Goal: Task Accomplishment & Management: Manage account settings

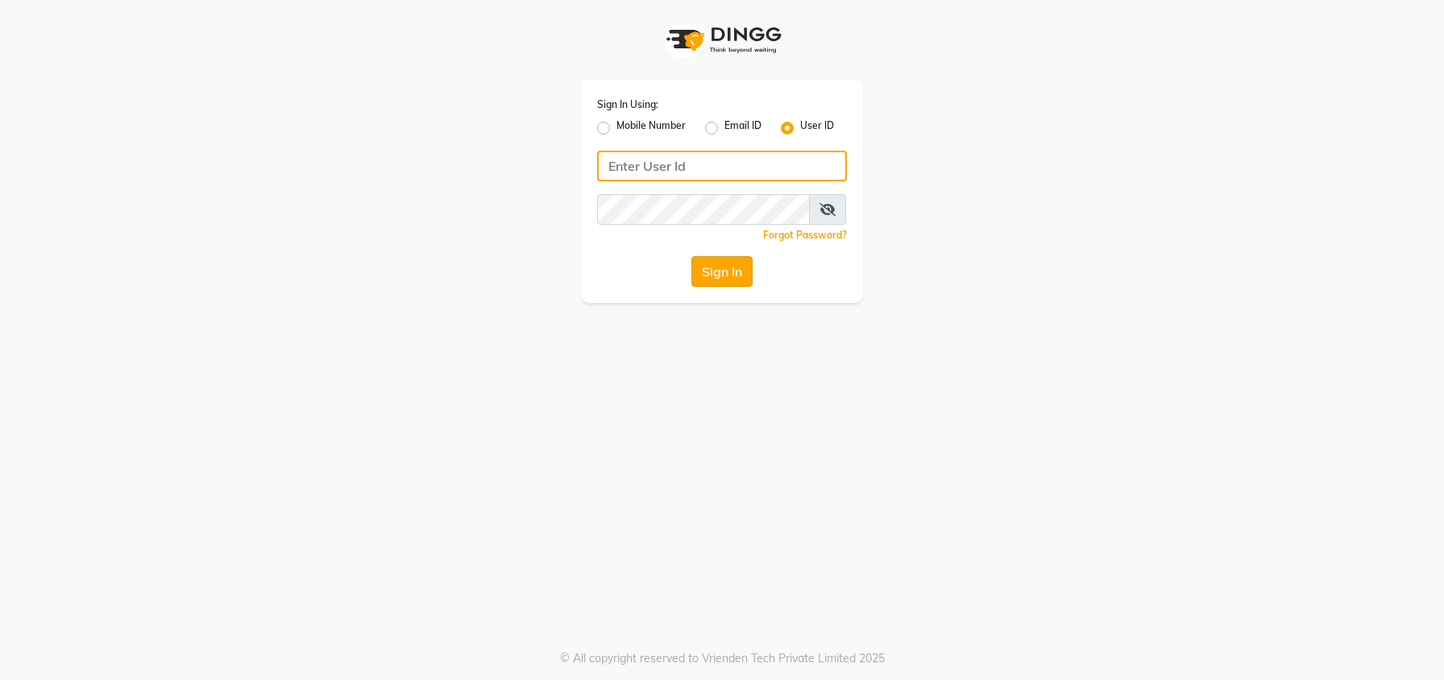
type input "Lasassy"
click at [723, 276] on button "Sign In" at bounding box center [721, 271] width 61 height 31
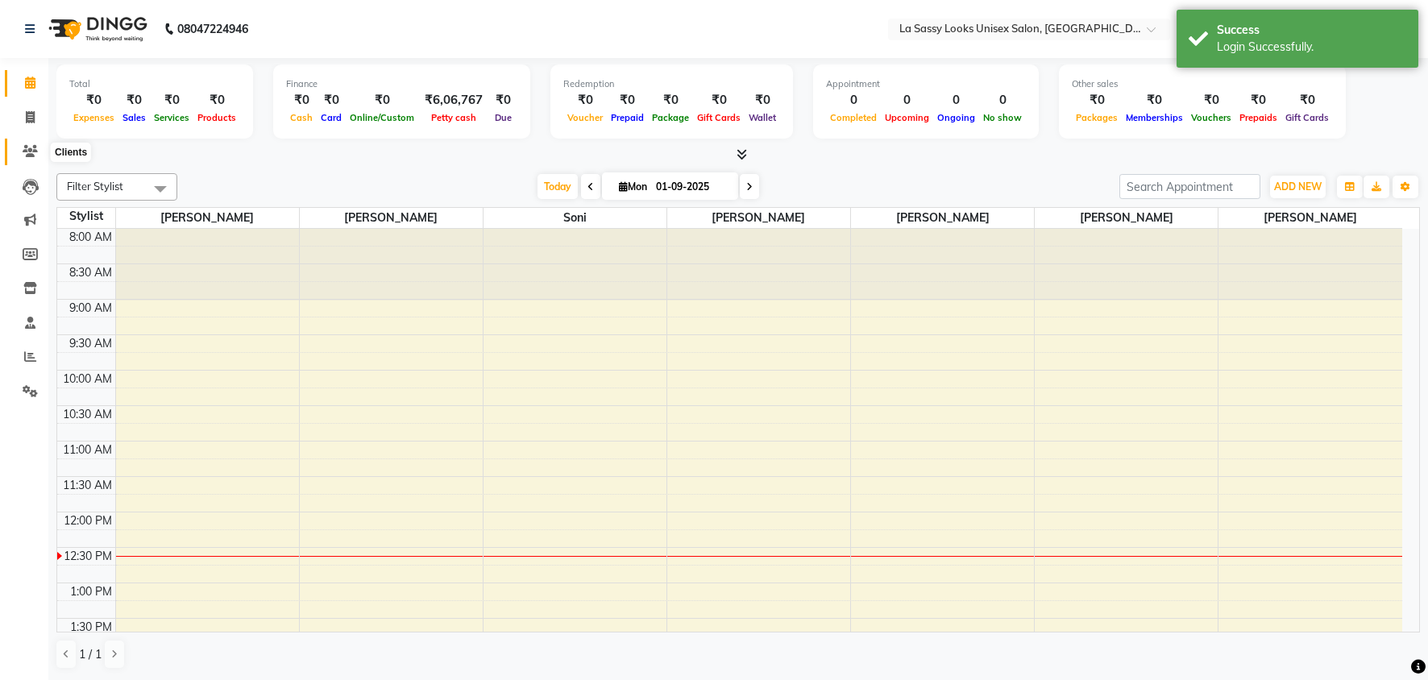
click at [32, 148] on icon at bounding box center [30, 151] width 15 height 12
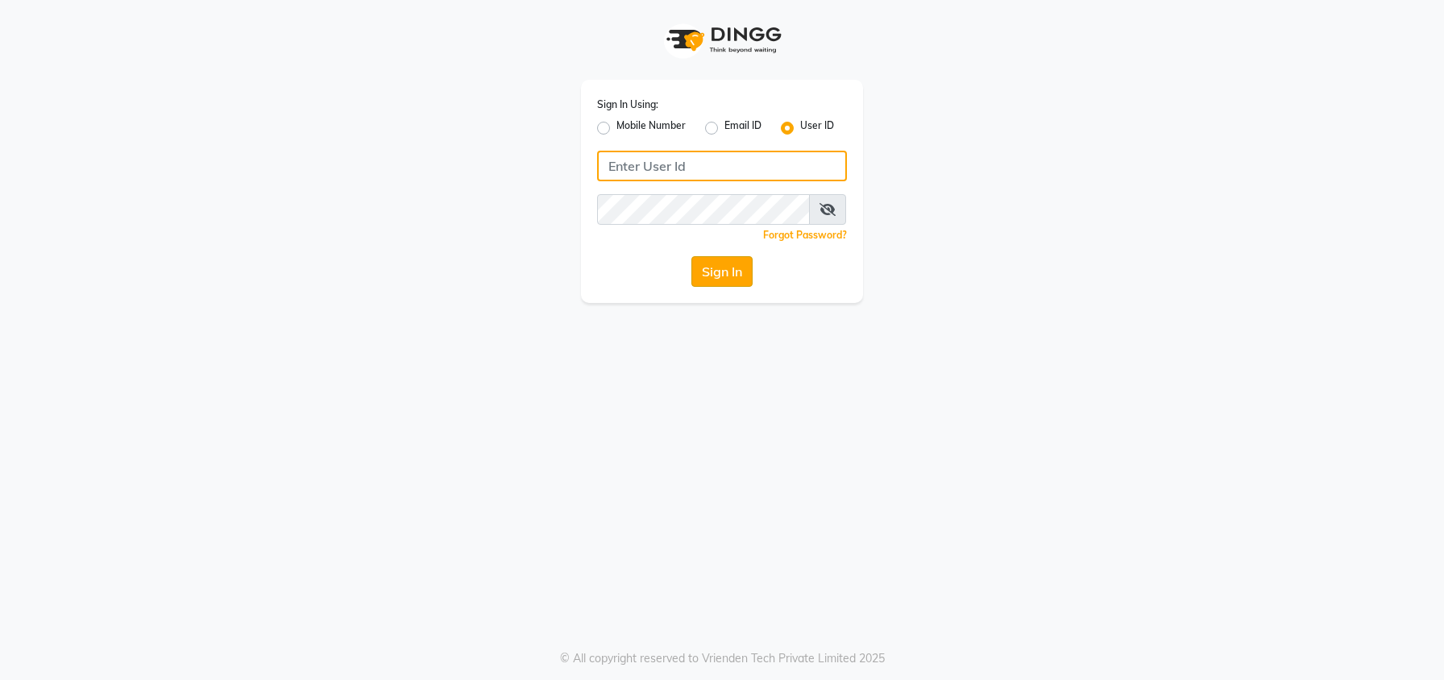
type input "Lasassy"
click at [703, 267] on button "Sign In" at bounding box center [721, 271] width 61 height 31
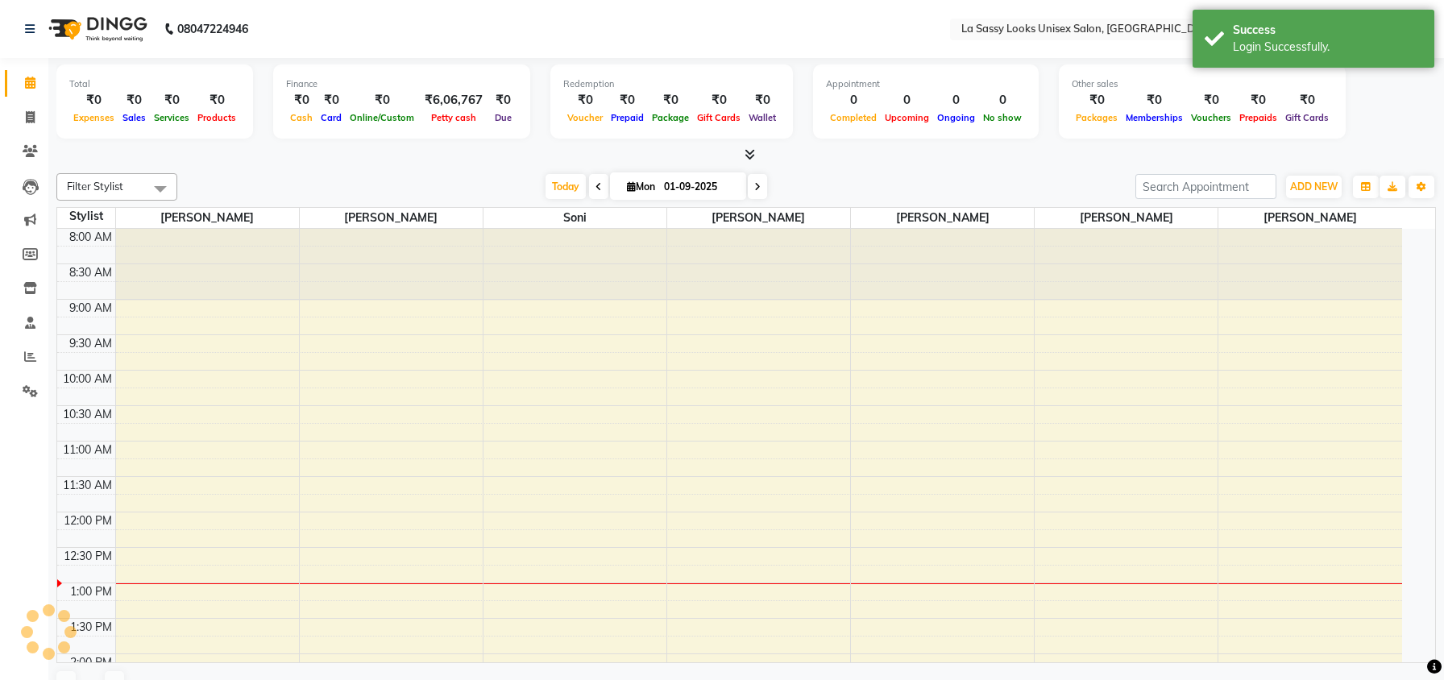
select select "en"
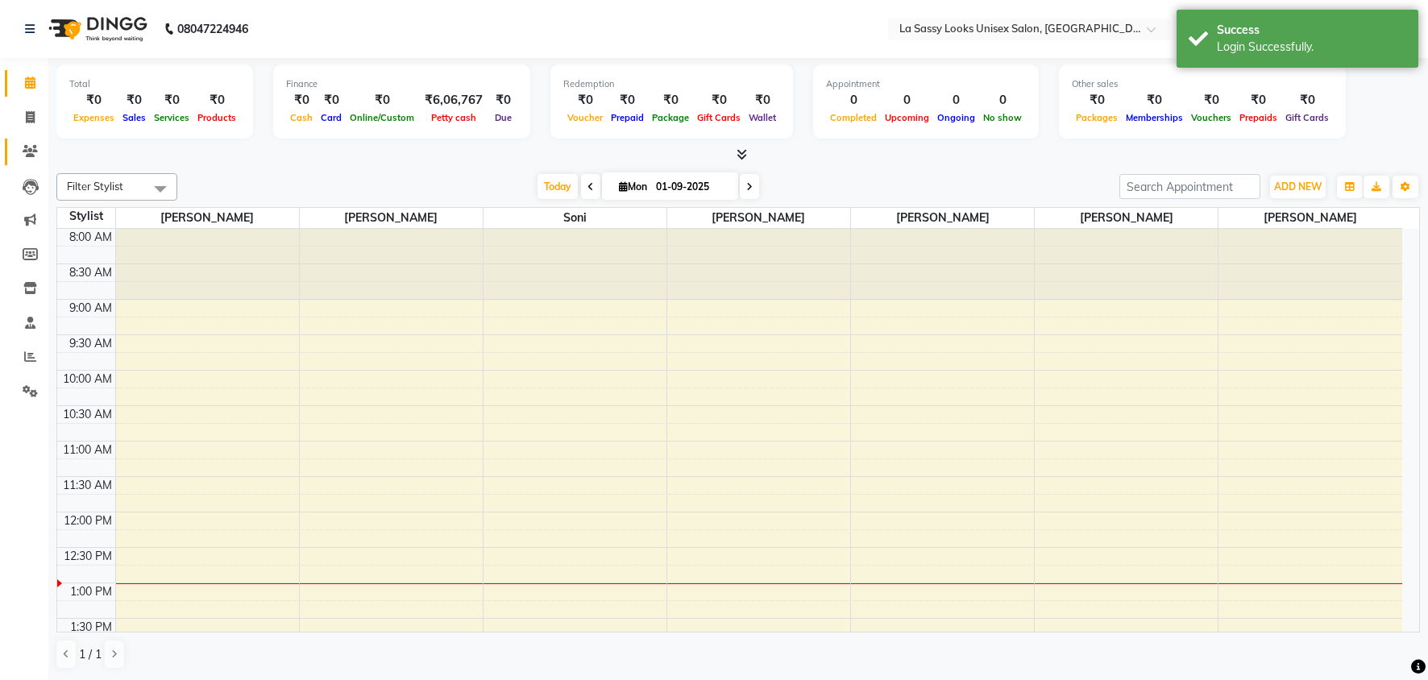
click at [24, 140] on link "Clients" at bounding box center [24, 152] width 39 height 27
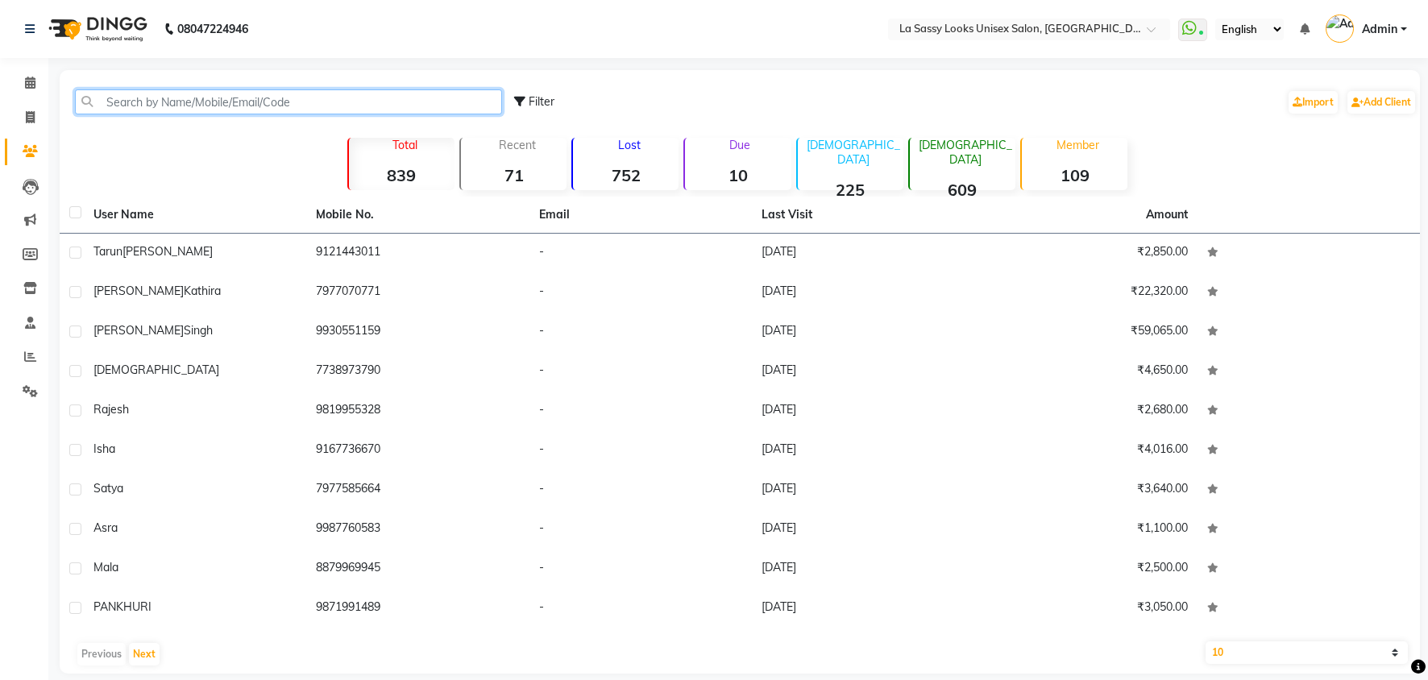
click at [345, 103] on input "text" at bounding box center [288, 101] width 427 height 25
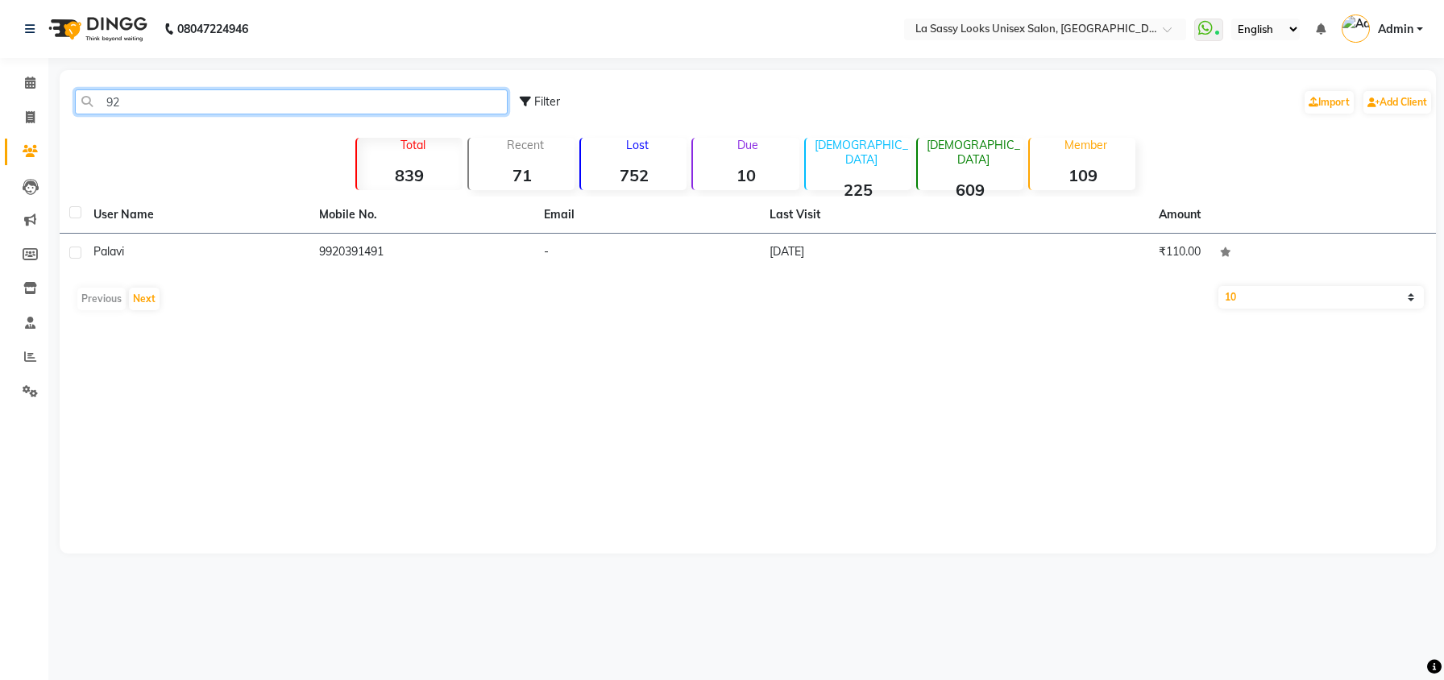
type input "9"
type input "7203910"
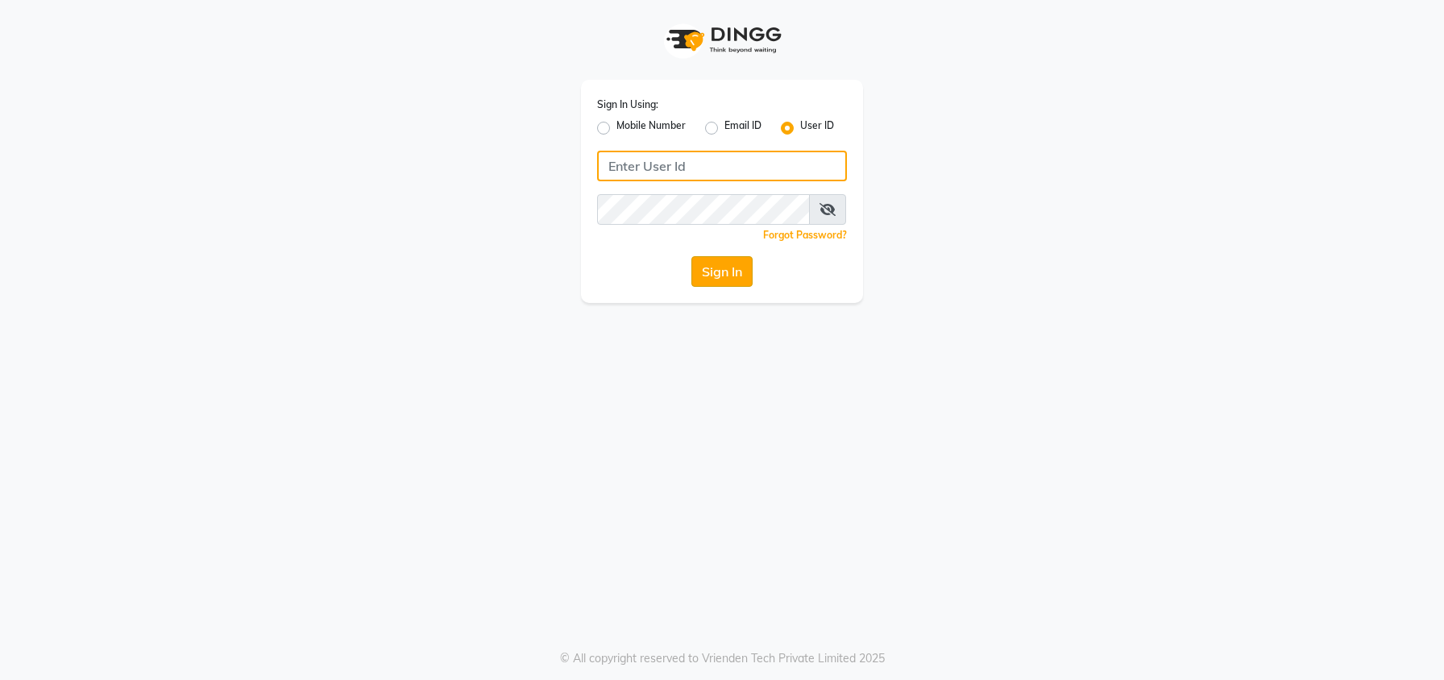
type input "Lasassy"
click at [701, 265] on button "Sign In" at bounding box center [721, 271] width 61 height 31
